Goal: Use online tool/utility: Utilize a website feature to perform a specific function

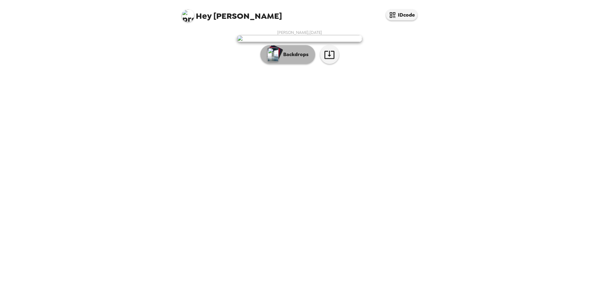
click at [282, 58] on p "Backdrops" at bounding box center [294, 55] width 29 height 8
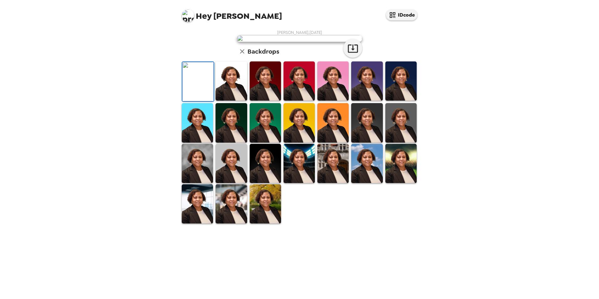
scroll to position [81, 0]
click at [299, 183] on img at bounding box center [299, 163] width 31 height 39
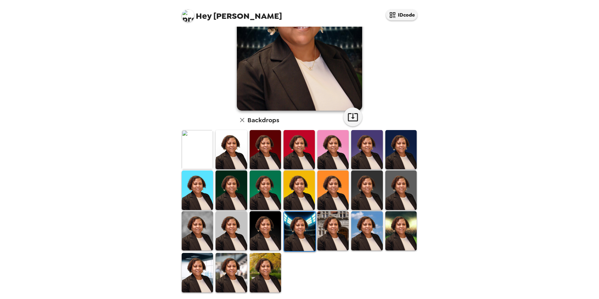
click at [266, 199] on img at bounding box center [265, 189] width 31 height 39
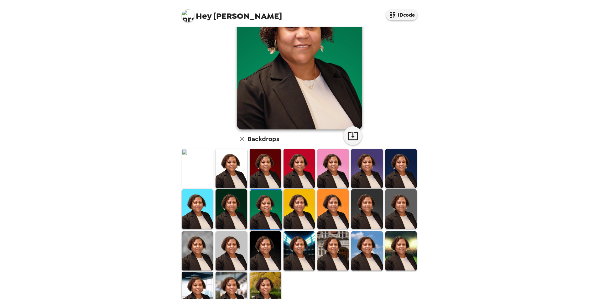
scroll to position [63, 0]
click at [337, 254] on img at bounding box center [332, 250] width 31 height 39
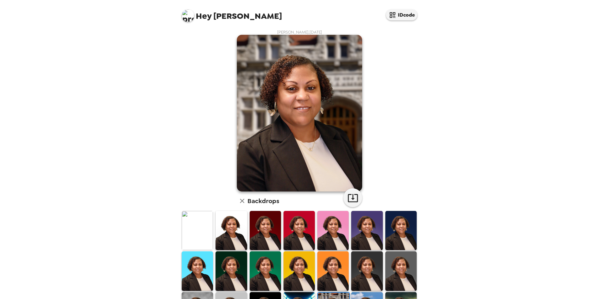
scroll to position [0, 0]
